Goal: Information Seeking & Learning: Learn about a topic

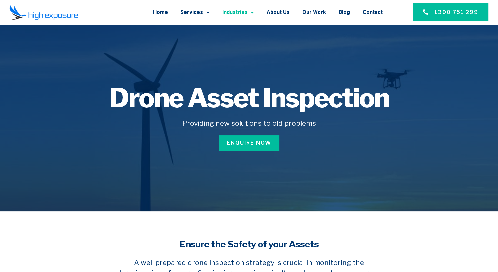
click at [247, 12] on link "Industries" at bounding box center [238, 12] width 32 height 17
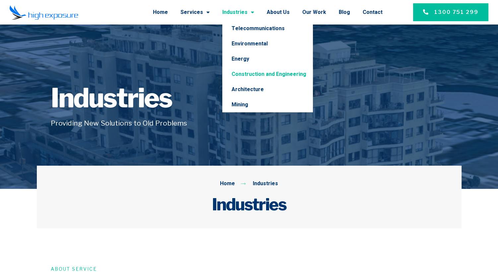
click at [267, 72] on link "Construction and Engineering" at bounding box center [267, 74] width 91 height 15
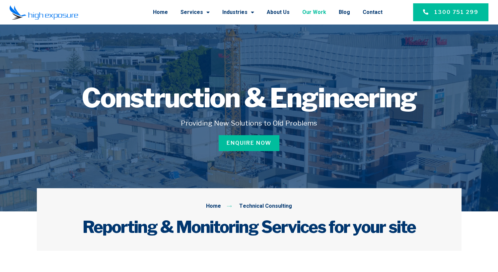
click at [324, 13] on link "Our Work" at bounding box center [314, 12] width 24 height 17
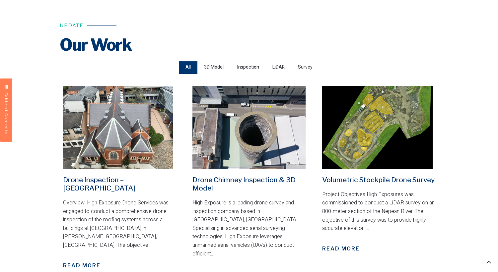
scroll to position [265, 0]
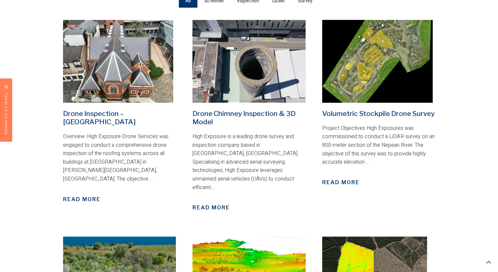
click at [121, 79] on img at bounding box center [118, 61] width 110 height 83
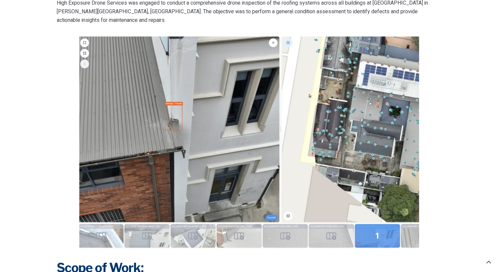
scroll to position [531, 0]
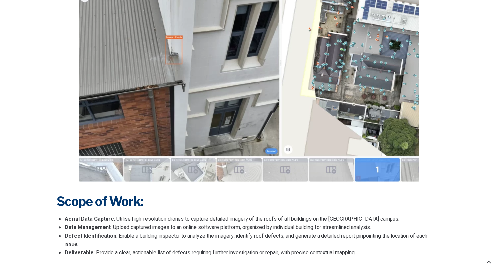
click at [245, 163] on img at bounding box center [249, 76] width 340 height 212
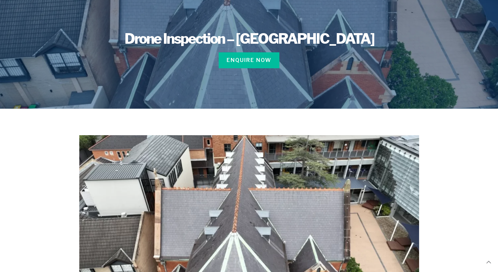
scroll to position [0, 0]
